Goal: Task Accomplishment & Management: Manage account settings

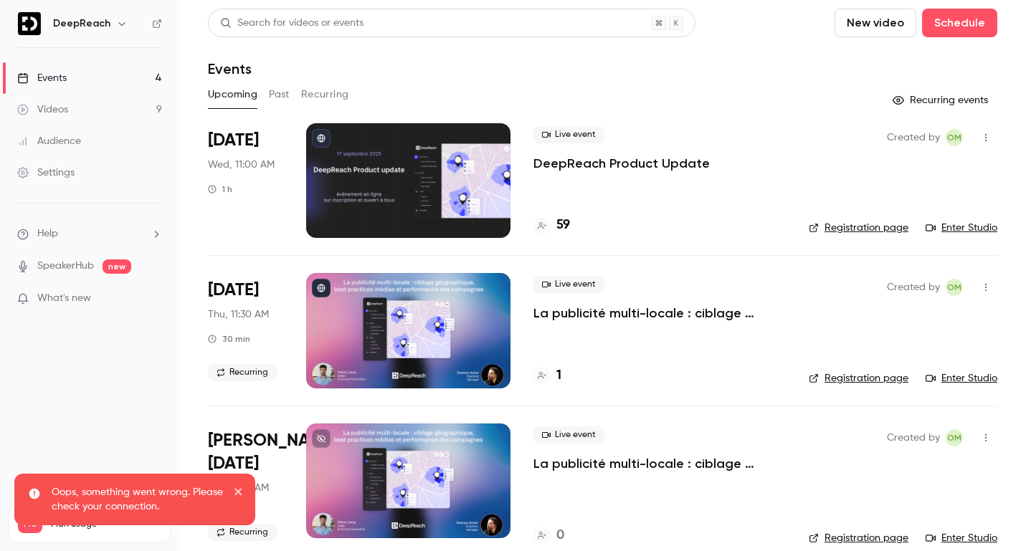
click at [579, 158] on p "DeepReach Product Update" at bounding box center [622, 163] width 176 height 17
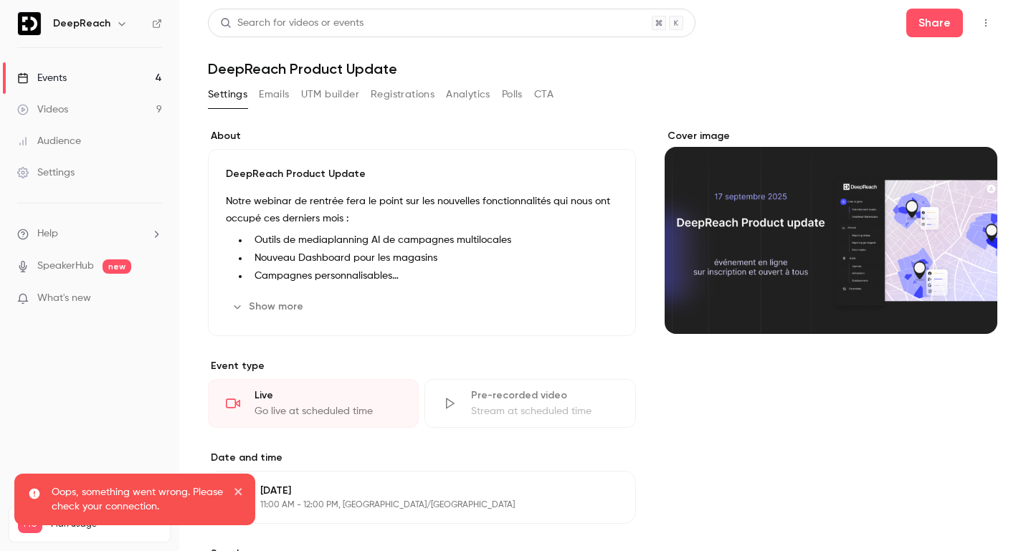
click at [417, 94] on button "Registrations" at bounding box center [403, 94] width 64 height 23
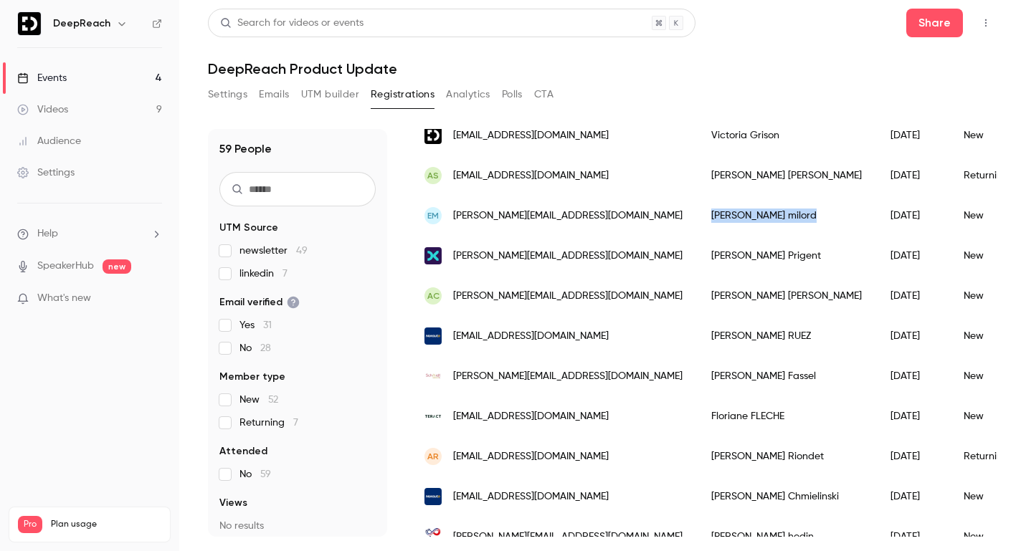
drag, startPoint x: 764, startPoint y: 218, endPoint x: 704, endPoint y: 216, distance: 60.3
click at [704, 216] on div "eric milord" at bounding box center [786, 216] width 179 height 40
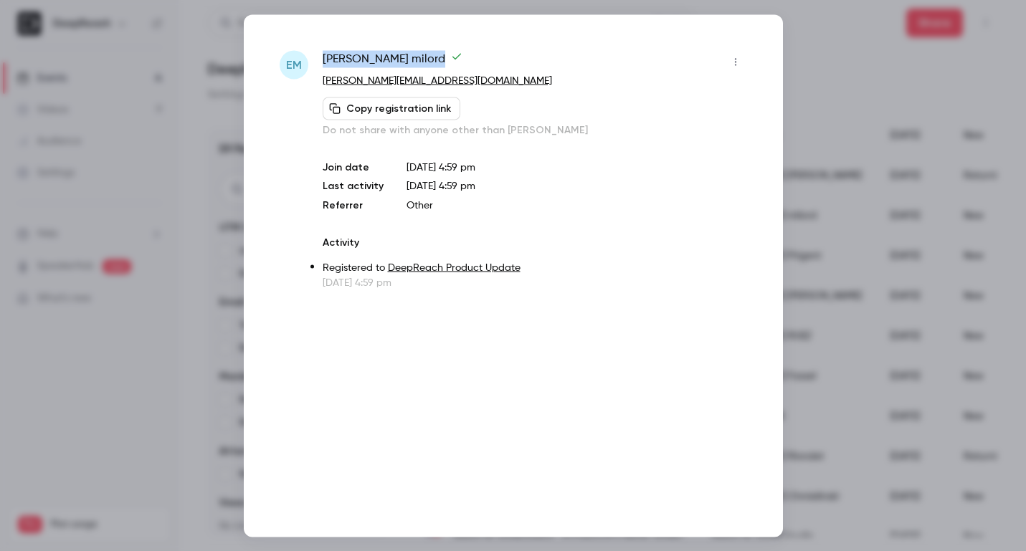
drag, startPoint x: 374, startPoint y: 56, endPoint x: 321, endPoint y: 56, distance: 53.1
click at [321, 56] on div "em eric milord eric.milord87@gmail.com Copy registration link Do not share with…" at bounding box center [514, 170] width 468 height 240
copy span "eric milord"
click at [814, 64] on div at bounding box center [513, 275] width 1026 height 551
